Goal: Task Accomplishment & Management: Complete application form

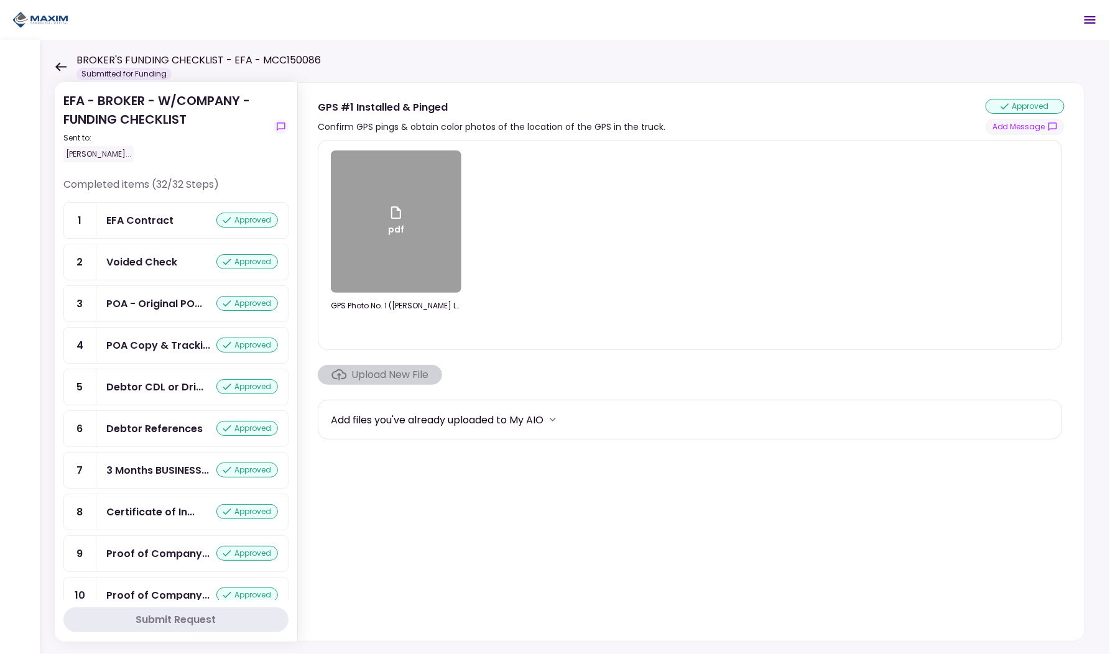
click at [55, 70] on icon at bounding box center [61, 66] width 12 height 9
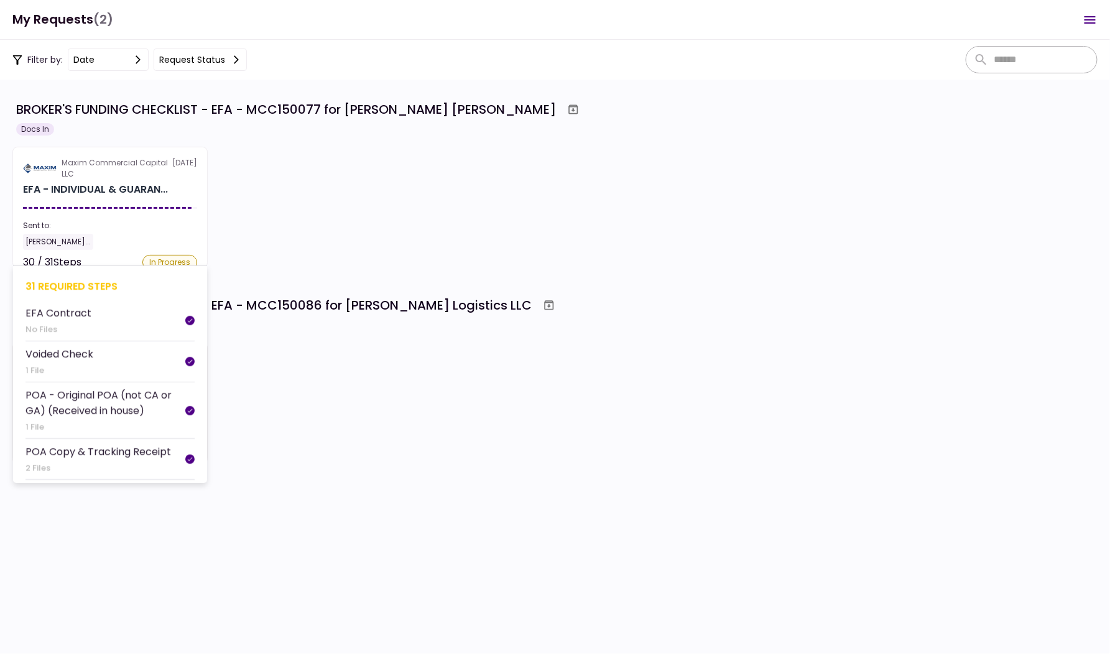
click at [158, 207] on div at bounding box center [110, 208] width 174 height 2
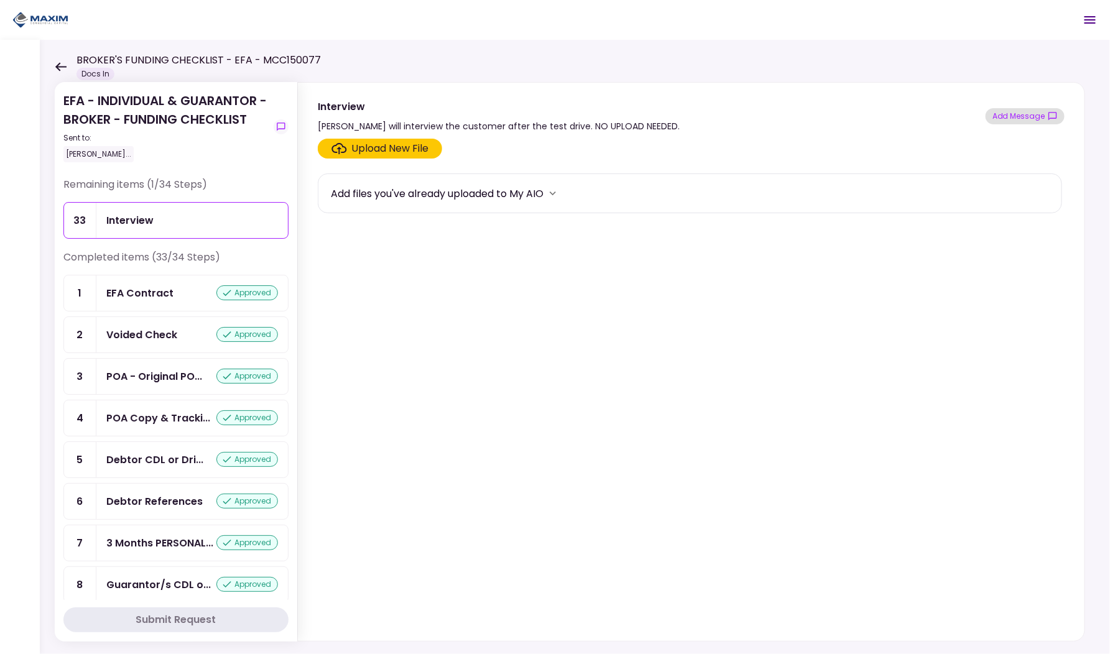
click at [1040, 116] on button "Add Message" at bounding box center [1024, 116] width 79 height 16
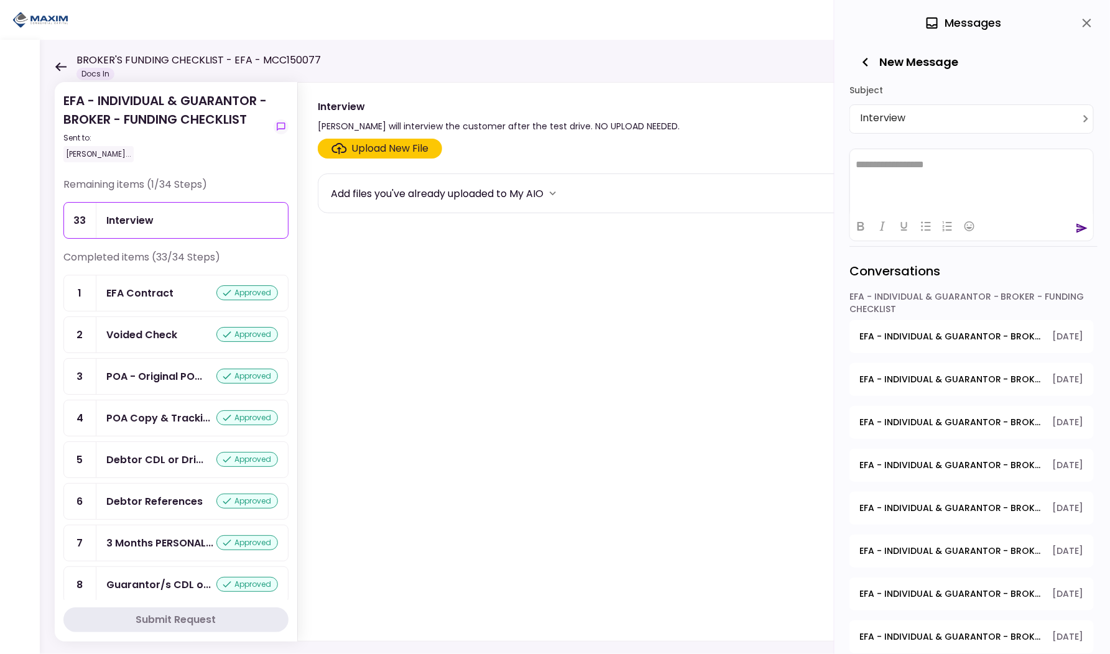
click at [870, 62] on icon "button" at bounding box center [865, 61] width 17 height 17
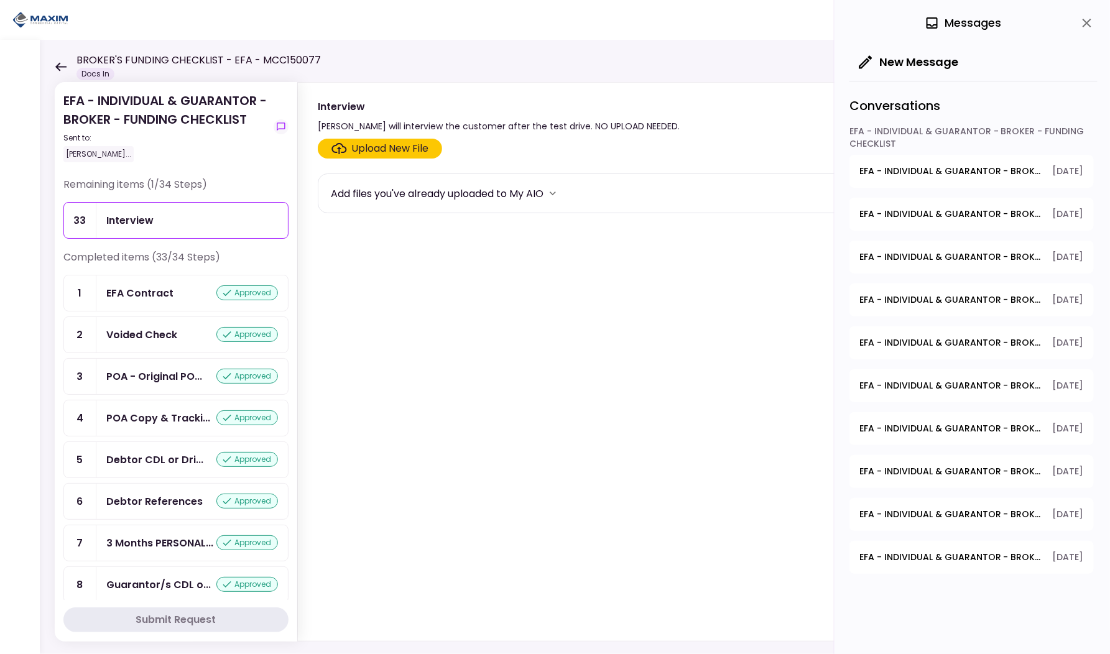
click at [1099, 17] on div "0 Messages New Message Conversations EFA - INDIVIDUAL & GUARANTOR - BROKER - FU…" at bounding box center [971, 327] width 275 height 654
click at [1089, 21] on icon "close" at bounding box center [1086, 23] width 9 height 9
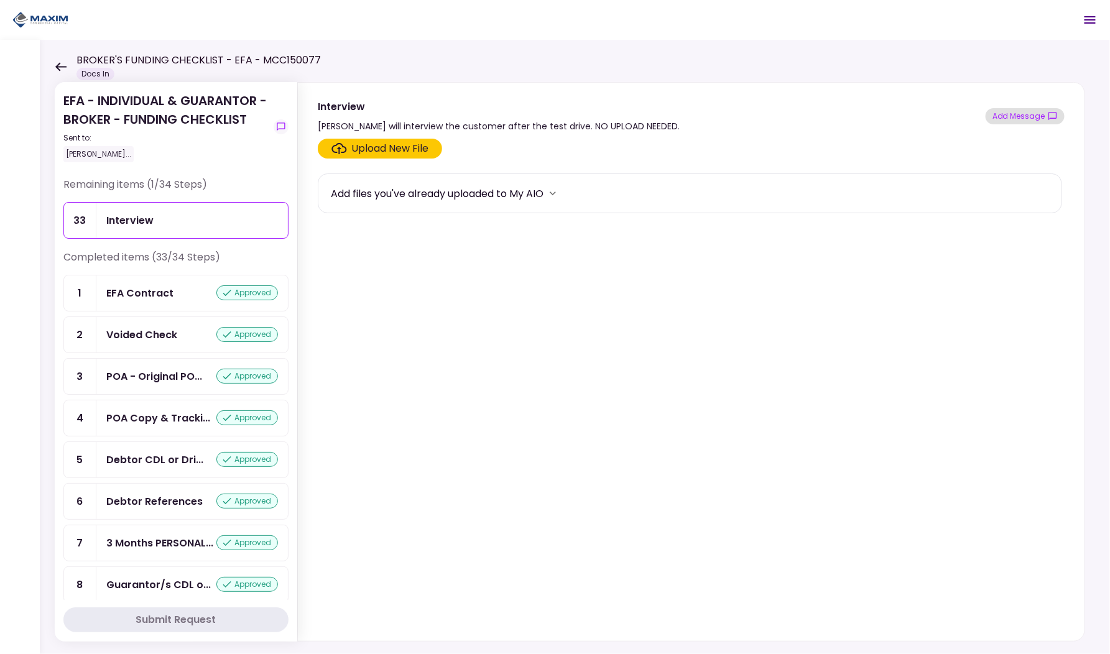
click at [1020, 117] on button "Add Message" at bounding box center [1024, 116] width 79 height 16
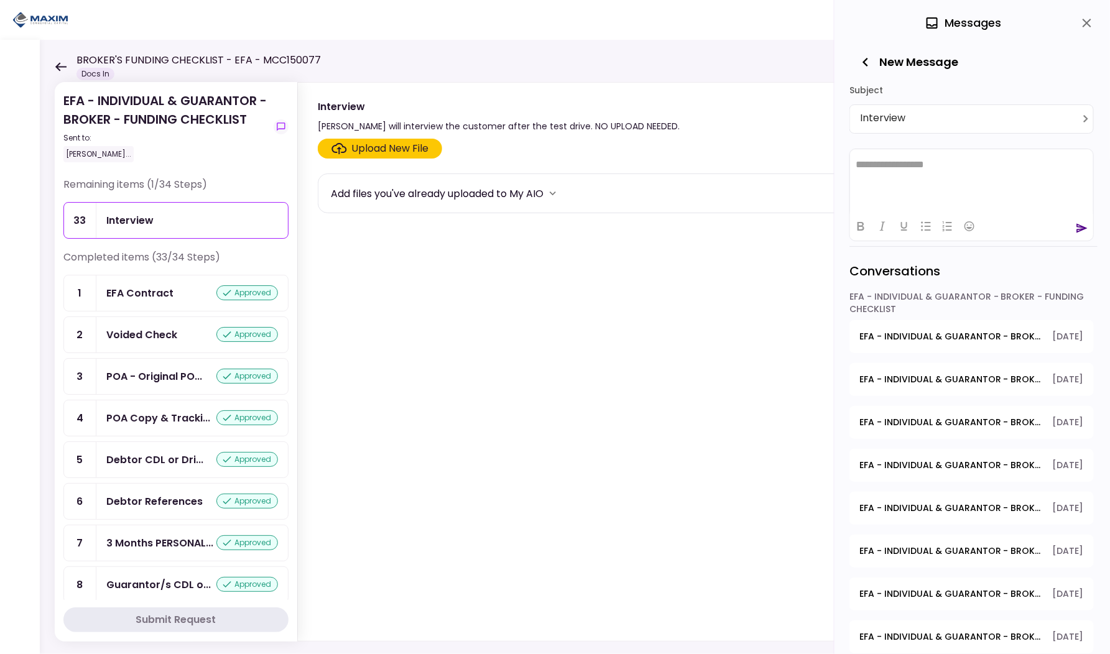
click at [1084, 25] on icon "close" at bounding box center [1086, 23] width 15 height 15
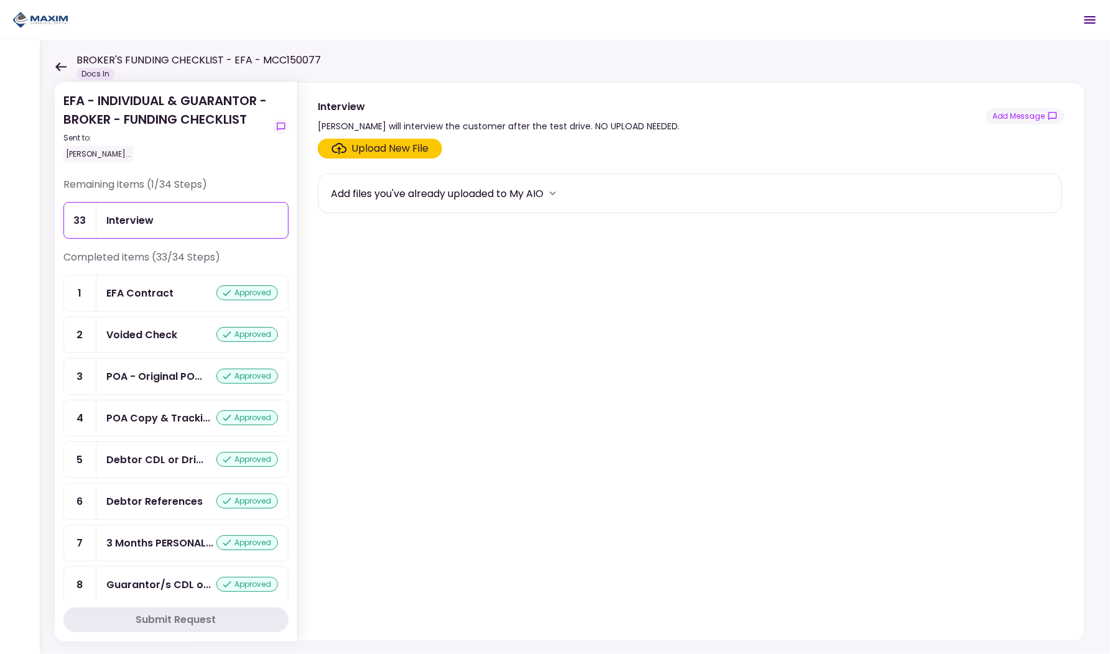
click at [162, 287] on div "EFA Contract" at bounding box center [139, 293] width 67 height 16
click at [155, 223] on div "Interview" at bounding box center [192, 221] width 172 height 16
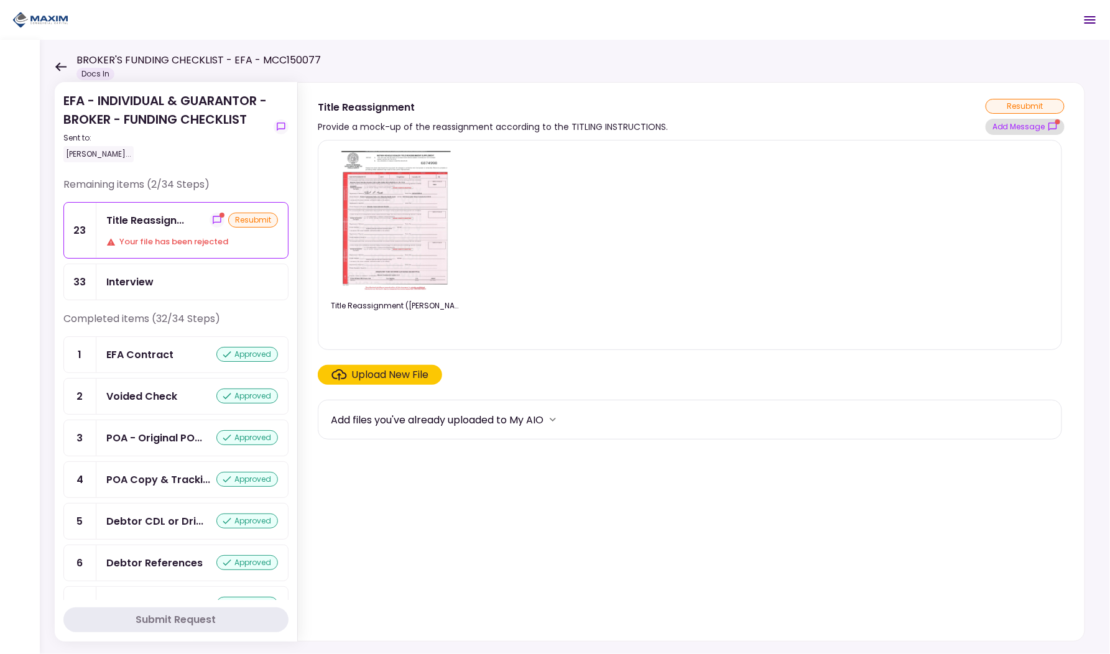
click at [1030, 122] on button "Add Message" at bounding box center [1024, 127] width 79 height 16
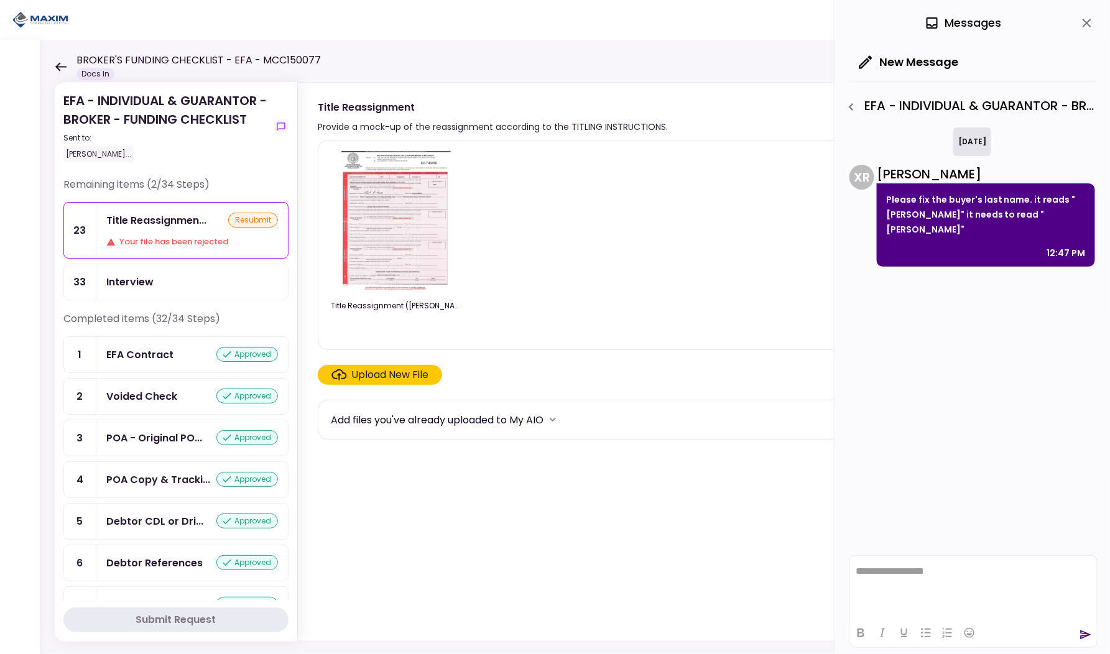
click at [921, 586] on html "**********" at bounding box center [972, 570] width 247 height 31
click at [384, 375] on div "Upload New File" at bounding box center [390, 374] width 77 height 15
click at [0, 0] on input "Upload New File" at bounding box center [0, 0] width 0 height 0
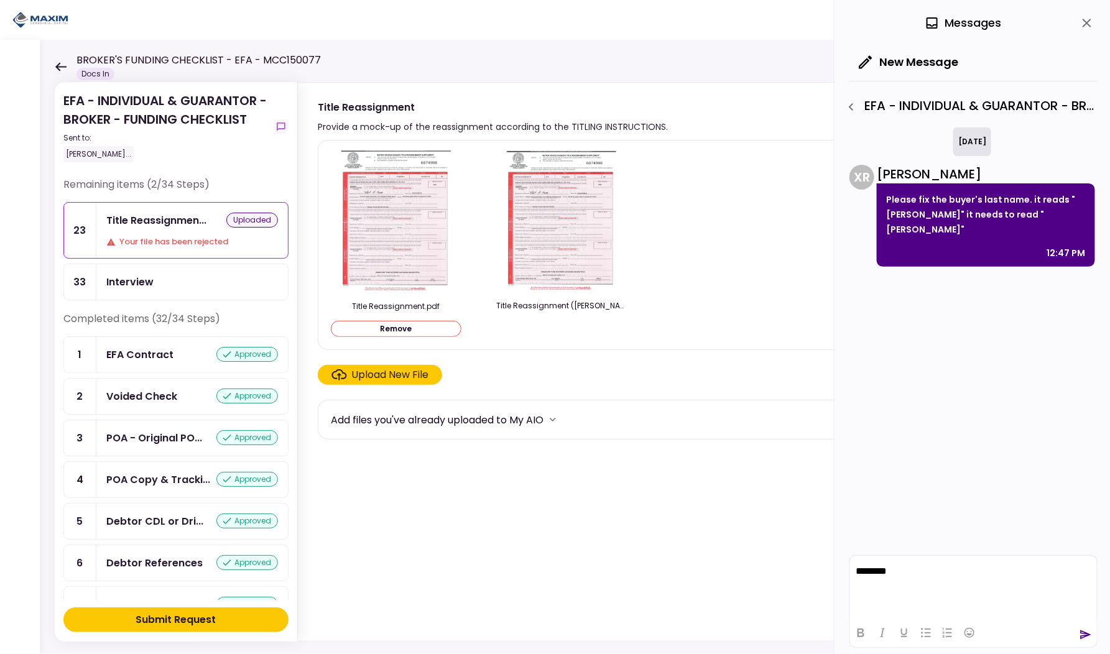
click at [167, 616] on div "Submit Request" at bounding box center [176, 619] width 80 height 15
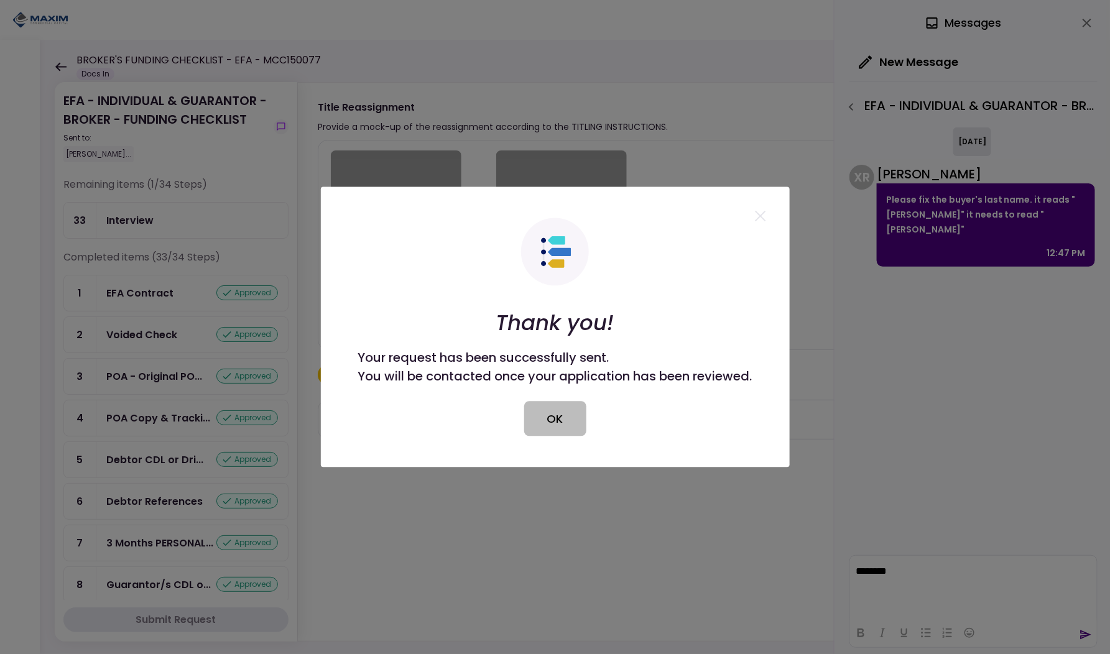
click at [566, 415] on button "OK" at bounding box center [555, 419] width 62 height 35
